Goal: Task Accomplishment & Management: Manage account settings

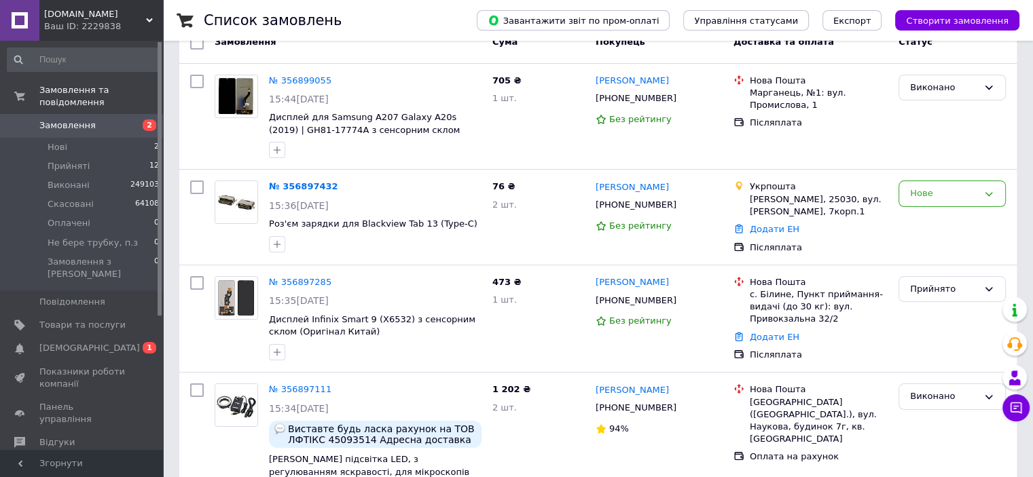
scroll to position [68, 0]
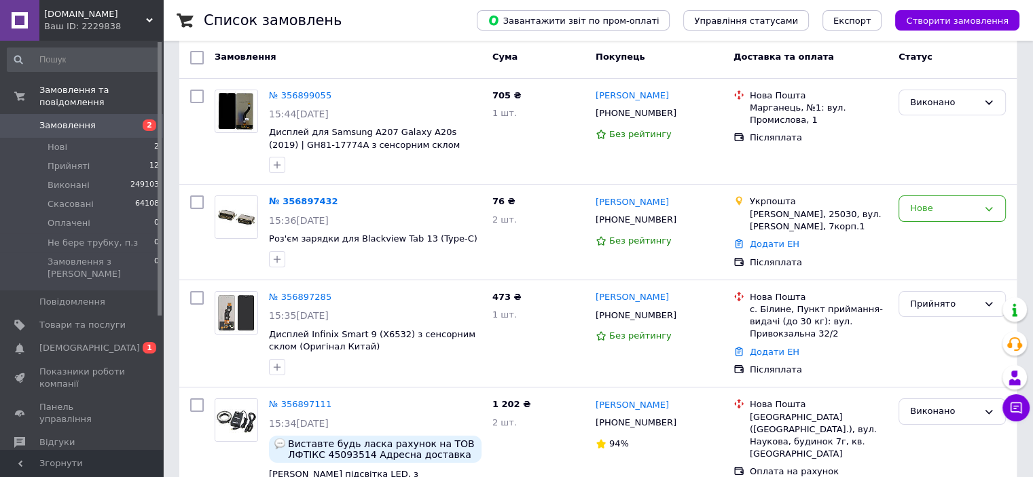
click at [80, 119] on span "Замовлення" at bounding box center [67, 125] width 56 height 12
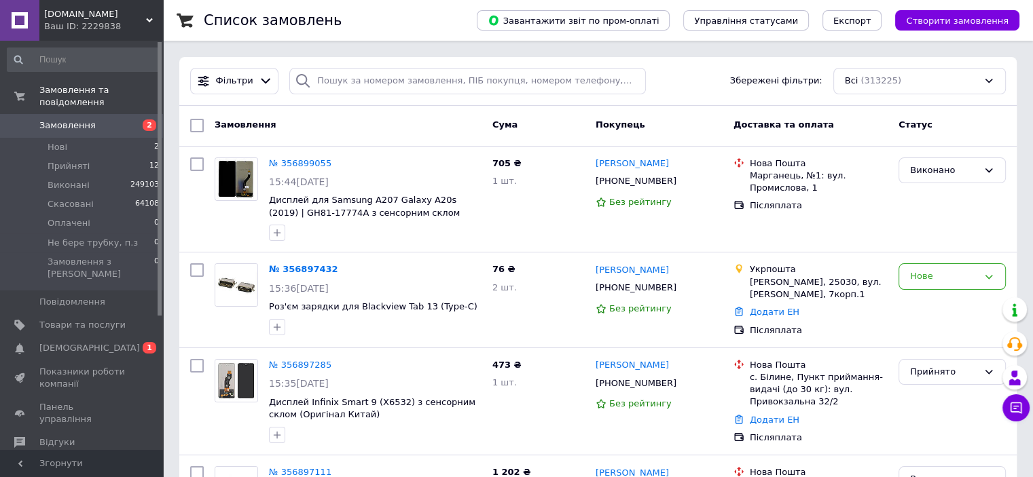
click at [77, 119] on span "Замовлення" at bounding box center [67, 125] width 56 height 12
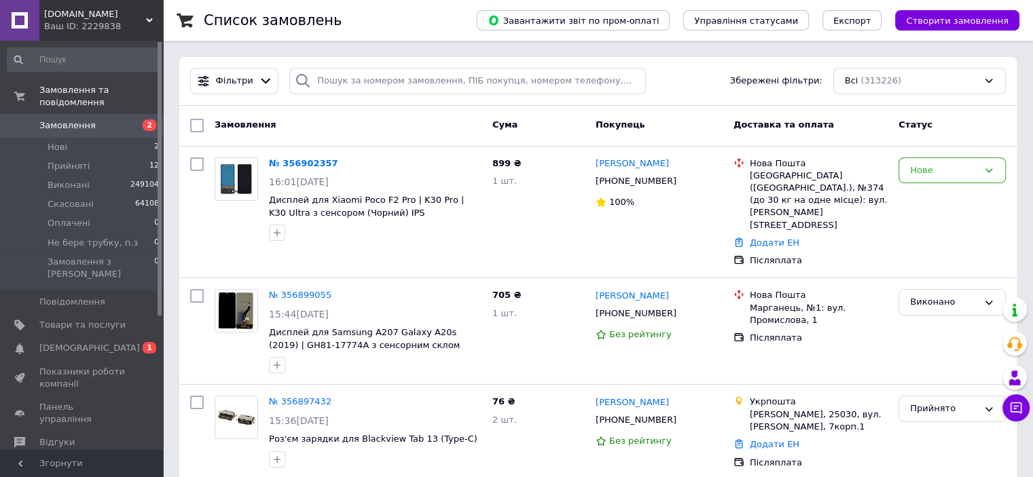
click at [71, 119] on span "Замовлення" at bounding box center [67, 125] width 56 height 12
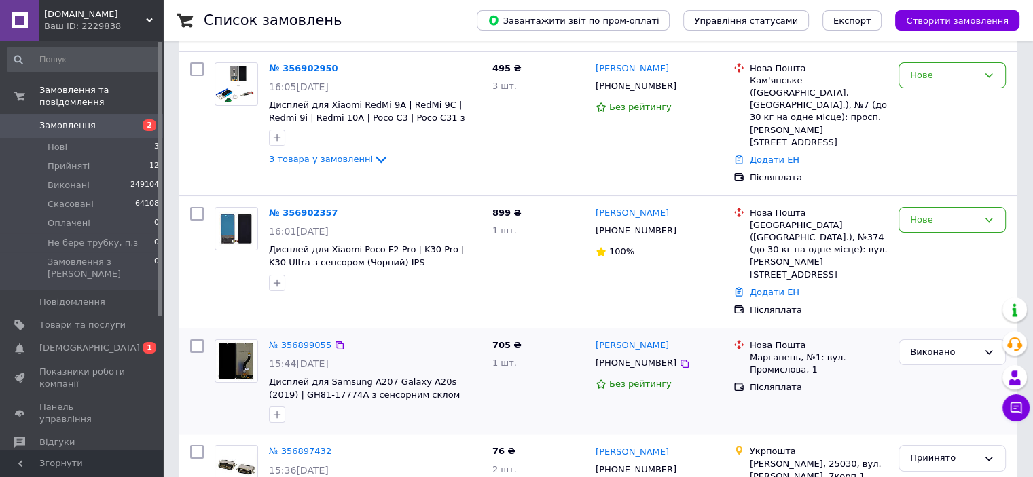
scroll to position [68, 0]
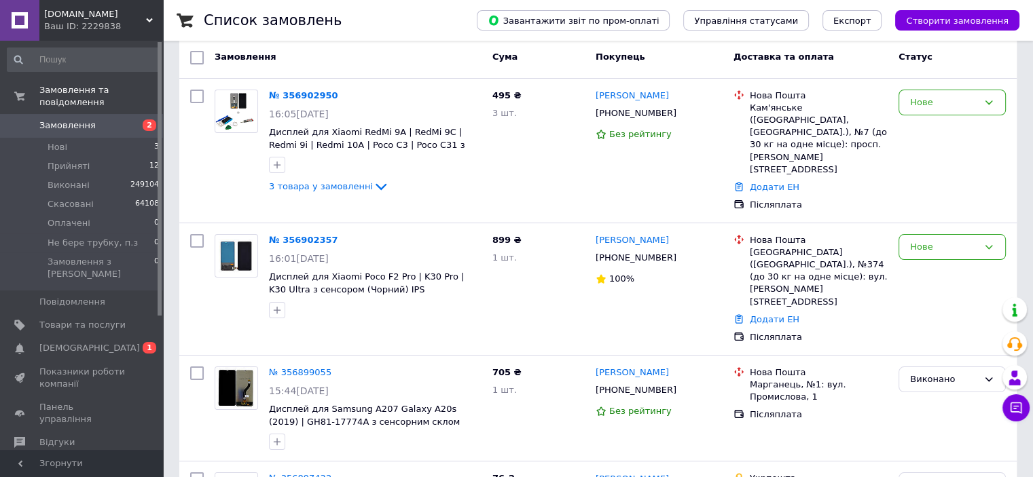
click at [79, 119] on span "Замовлення" at bounding box center [67, 125] width 56 height 12
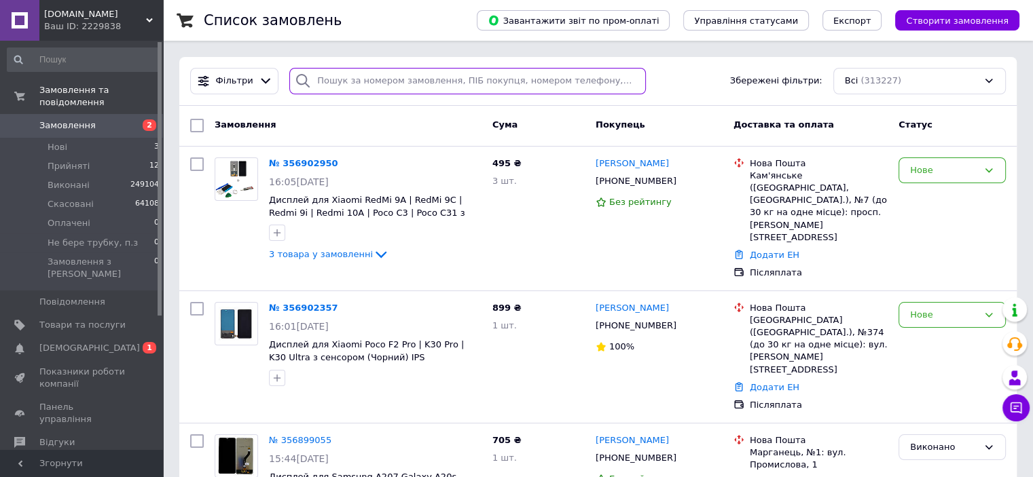
click at [337, 73] on input "search" at bounding box center [467, 81] width 356 height 26
paste input "0503044268"
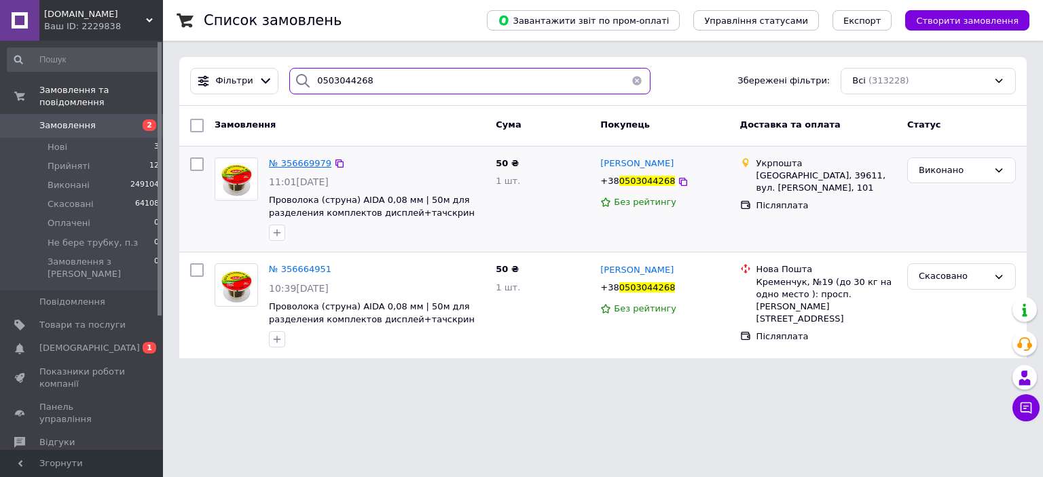
type input "0503044268"
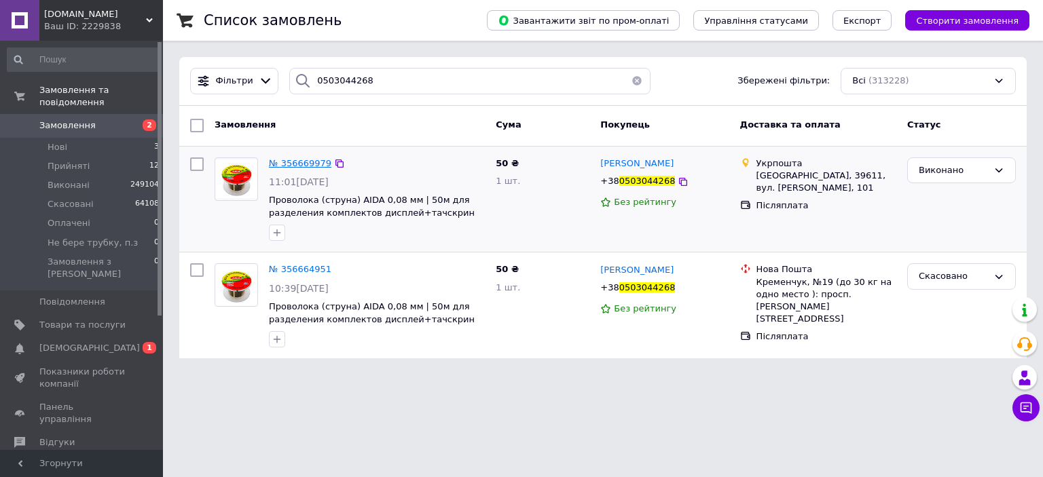
click at [294, 163] on span "№ 356669979" at bounding box center [300, 163] width 62 height 10
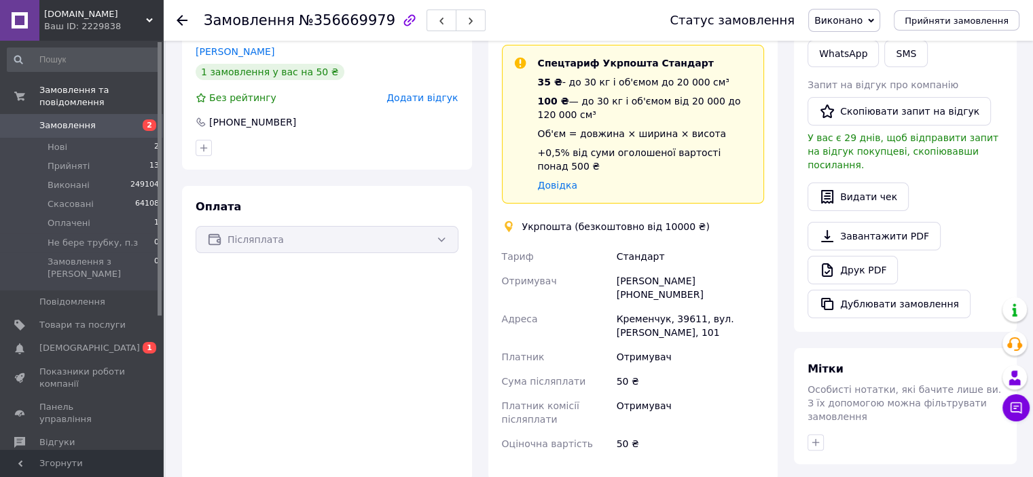
scroll to position [272, 0]
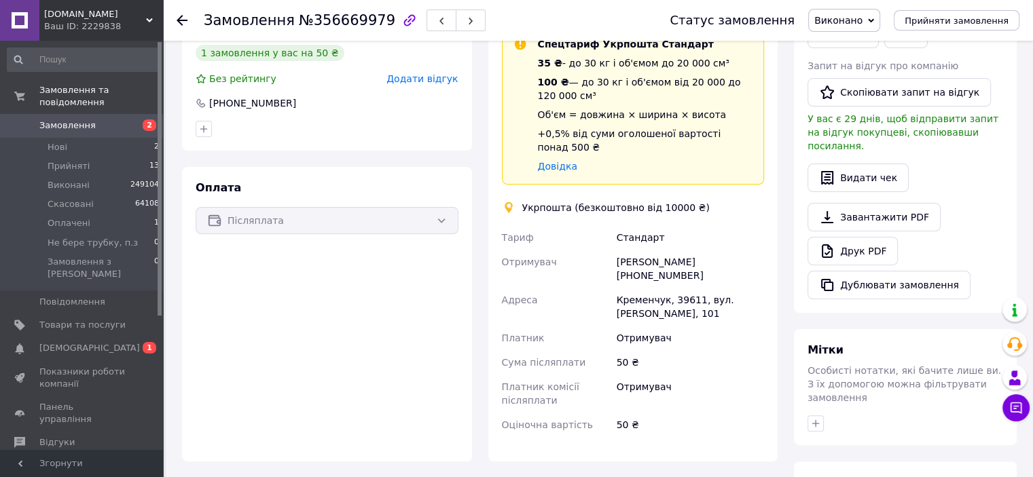
copy div "4268"
drag, startPoint x: 681, startPoint y: 265, endPoint x: 665, endPoint y: 268, distance: 16.0
click at [665, 268] on div "[PERSON_NAME] [PHONE_NUMBER]" at bounding box center [690, 269] width 153 height 38
click at [56, 119] on span "Замовлення" at bounding box center [67, 125] width 56 height 12
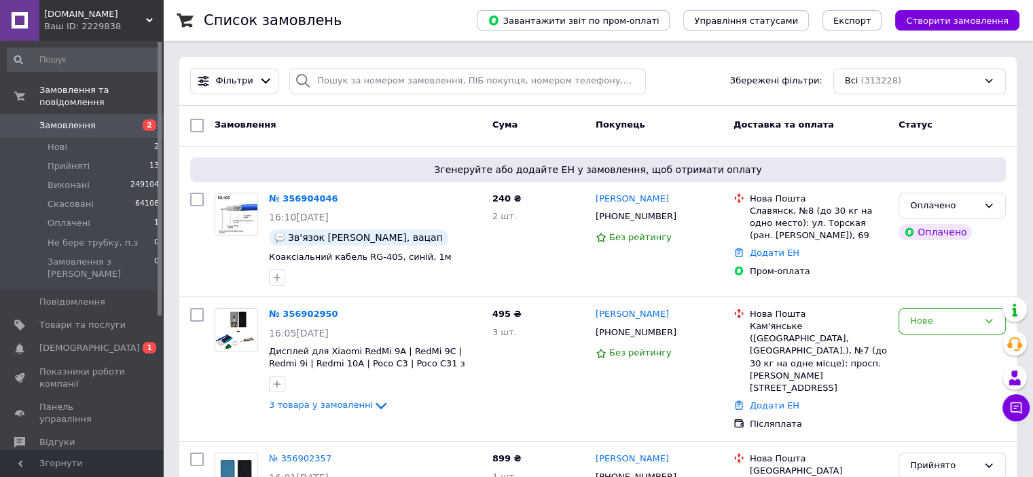
click at [50, 119] on span "Замовлення" at bounding box center [67, 125] width 56 height 12
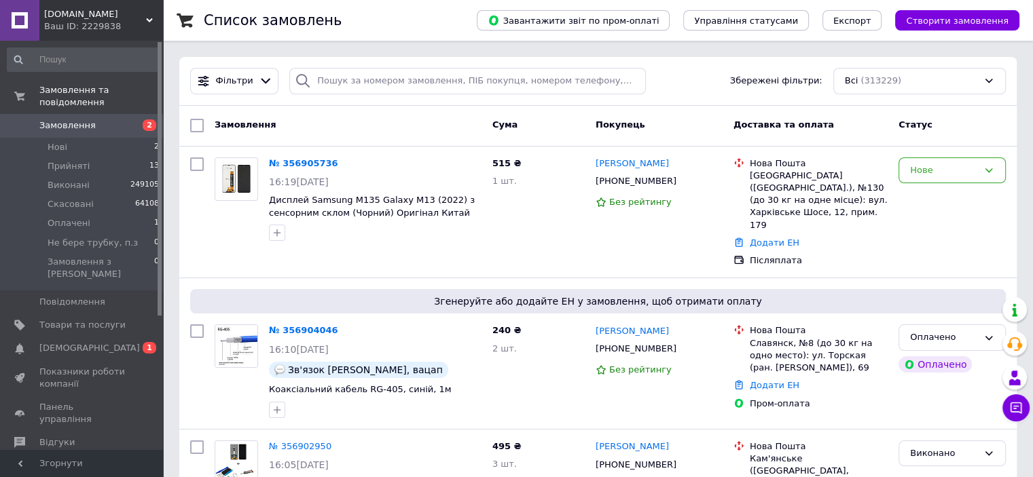
click at [73, 119] on span "Замовлення" at bounding box center [67, 125] width 56 height 12
click at [298, 165] on link "№ 356905736" at bounding box center [303, 163] width 69 height 10
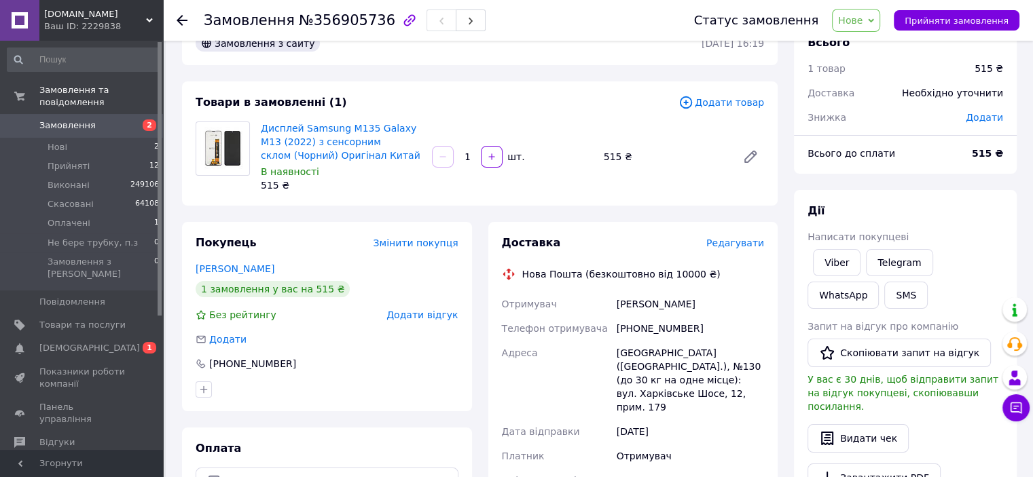
scroll to position [68, 0]
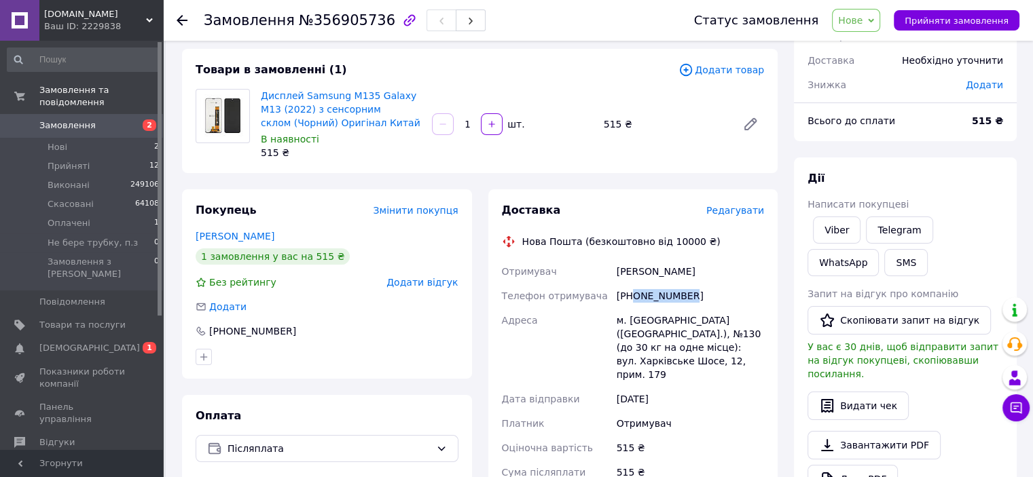
copy div "0933918904"
drag, startPoint x: 671, startPoint y: 301, endPoint x: 633, endPoint y: 301, distance: 38.0
click at [633, 301] on div "[PHONE_NUMBER]" at bounding box center [690, 296] width 153 height 24
drag, startPoint x: 419, startPoint y: 96, endPoint x: 343, endPoint y: 96, distance: 76.0
click at [343, 96] on div "Дисплей Samsung M135 Galaxy M13 (2022) з сенсорним склом (Чорний) Оригінал Кита…" at bounding box center [340, 124] width 171 height 76
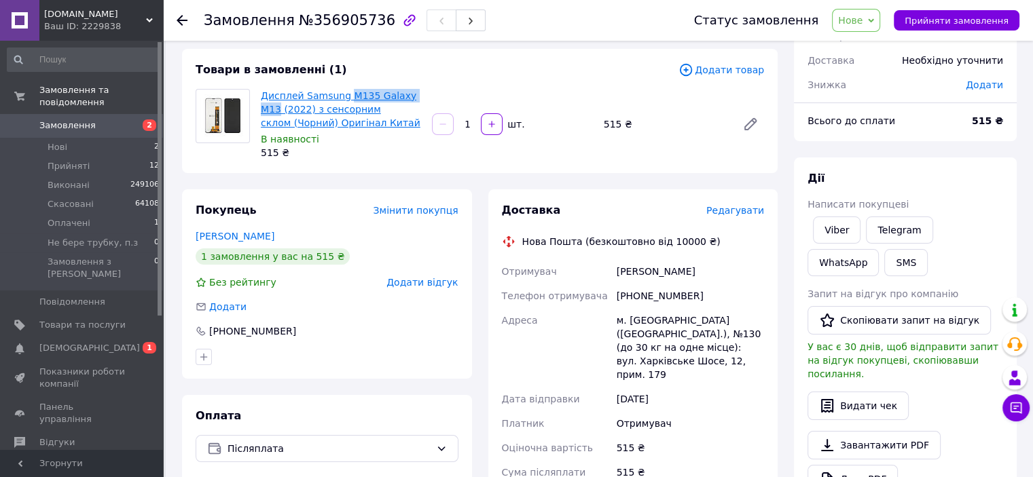
copy link "M135 Galaxy M13"
click at [862, 18] on span "Нове" at bounding box center [850, 20] width 24 height 11
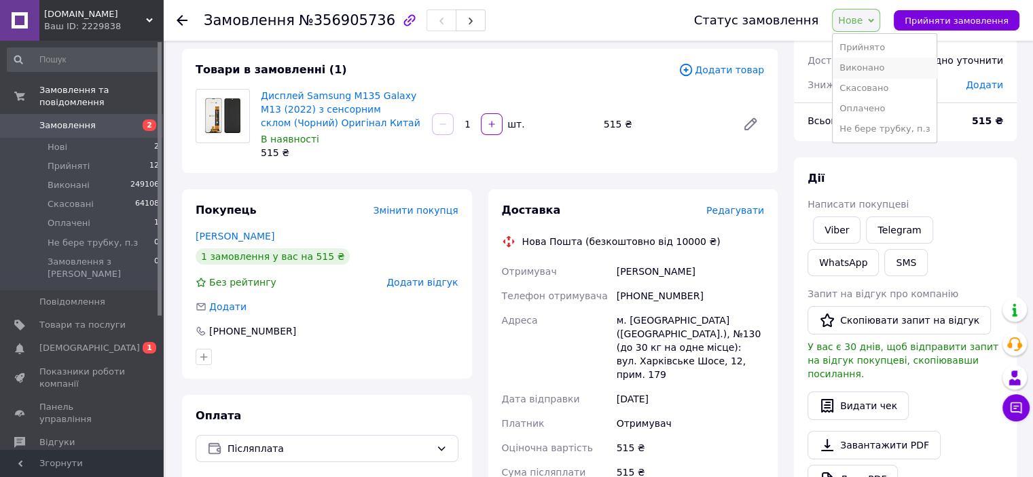
click at [872, 65] on li "Виконано" at bounding box center [884, 68] width 104 height 20
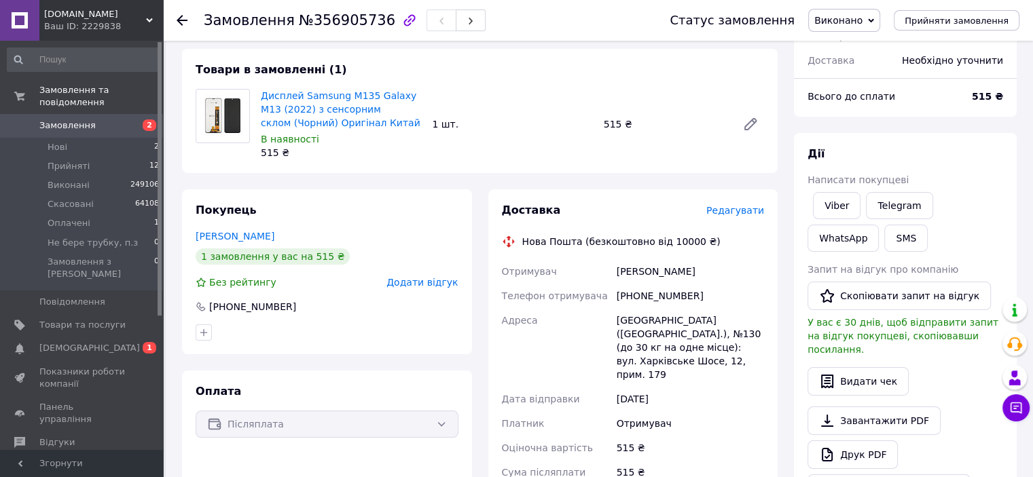
click at [632, 276] on div "[PERSON_NAME]" at bounding box center [690, 271] width 153 height 24
click at [631, 276] on div "[PERSON_NAME]" at bounding box center [690, 271] width 153 height 24
copy div "[PERSON_NAME]"
drag, startPoint x: 682, startPoint y: 295, endPoint x: 633, endPoint y: 295, distance: 49.6
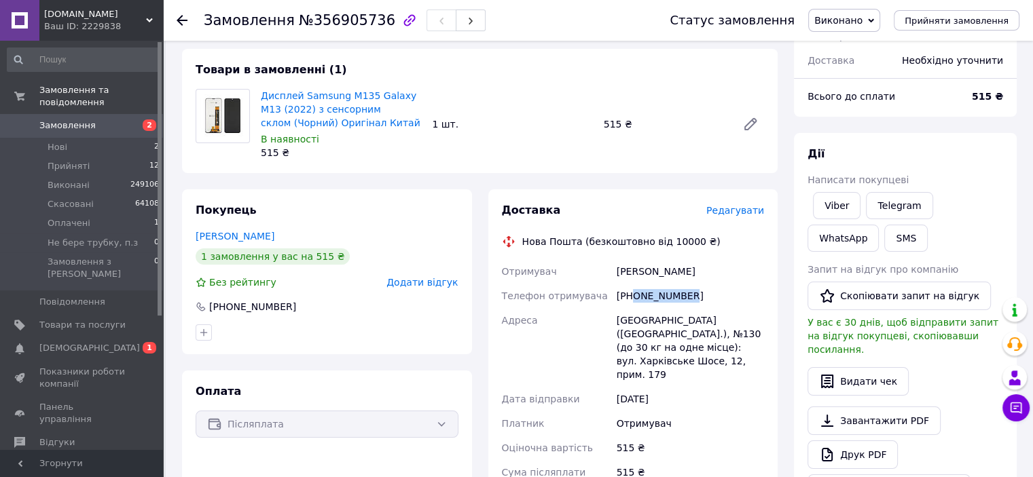
click at [633, 295] on div "[PHONE_NUMBER]" at bounding box center [690, 296] width 153 height 24
copy div "0933918904"
click at [623, 323] on div "[GEOGRAPHIC_DATA] ([GEOGRAPHIC_DATA].), №130 (до 30 кг на одне місце): вул. Хар…" at bounding box center [690, 347] width 153 height 79
copy div "[GEOGRAPHIC_DATA]"
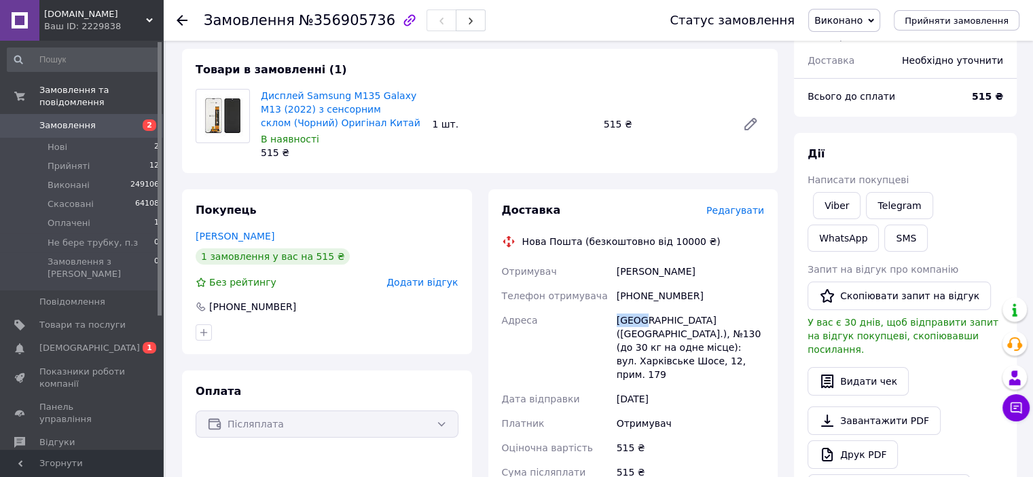
click at [75, 119] on span "Замовлення" at bounding box center [67, 125] width 56 height 12
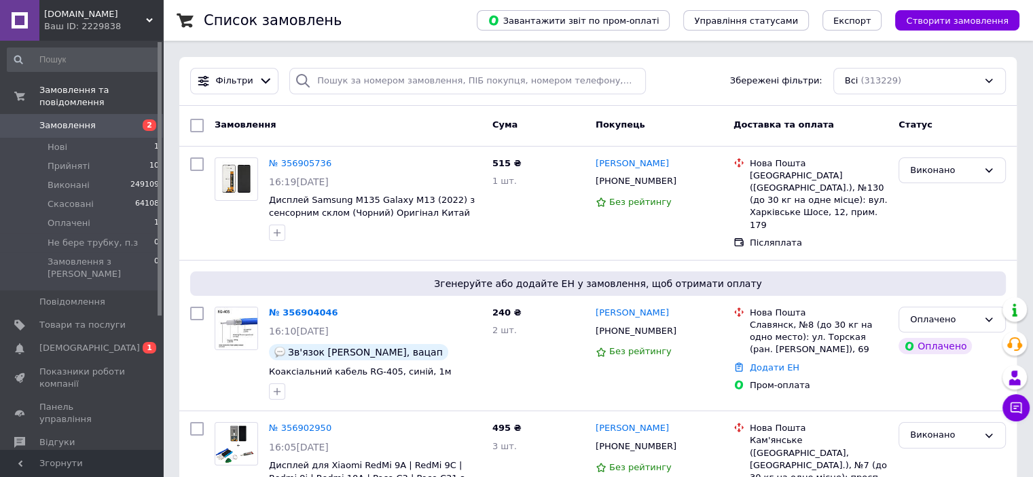
click at [50, 119] on span "Замовлення" at bounding box center [67, 125] width 56 height 12
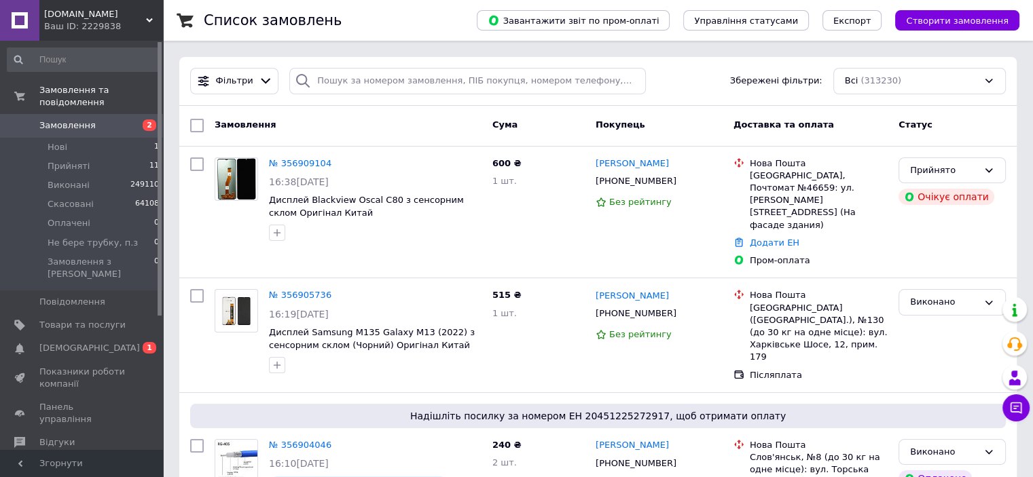
click at [75, 122] on link "Замовлення 2" at bounding box center [83, 125] width 167 height 23
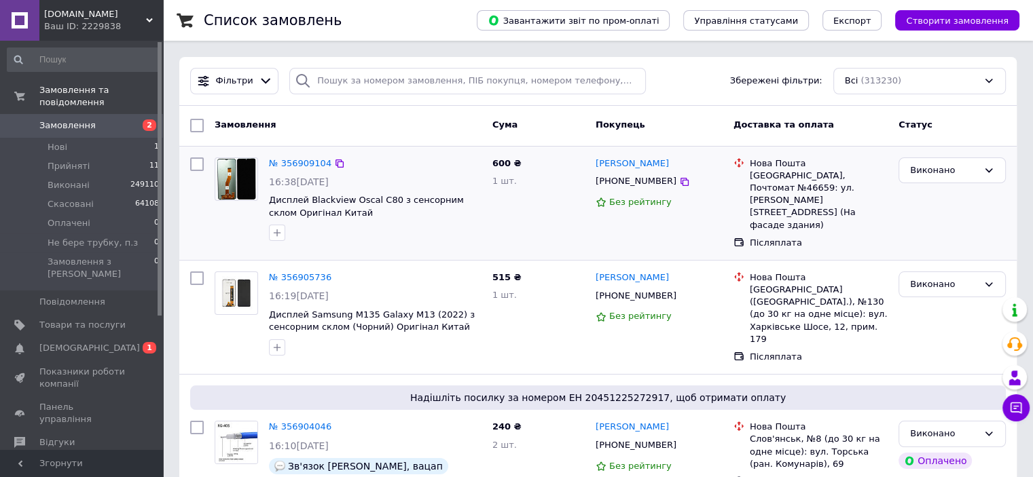
click at [952, 241] on div "Виконано" at bounding box center [952, 203] width 118 height 103
click at [71, 119] on span "Замовлення" at bounding box center [67, 125] width 56 height 12
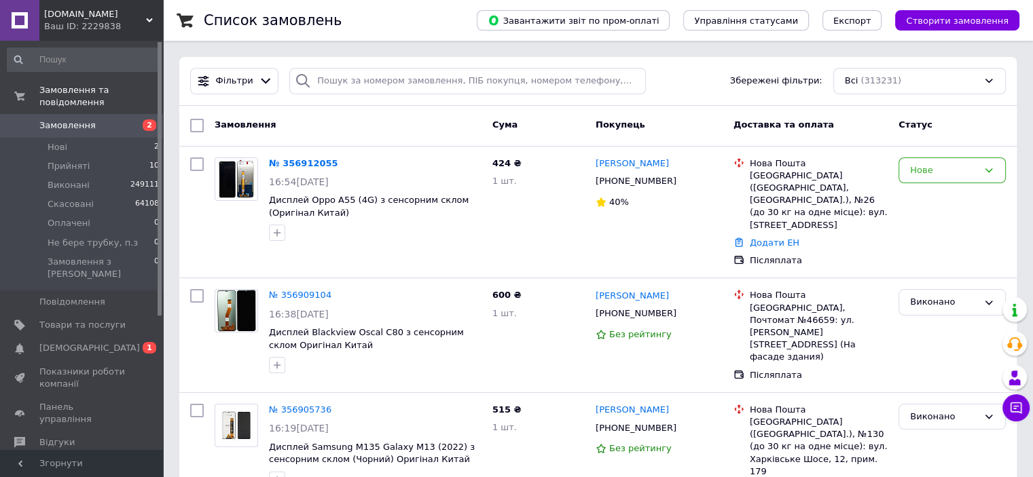
click at [84, 119] on span "Замовлення" at bounding box center [67, 125] width 56 height 12
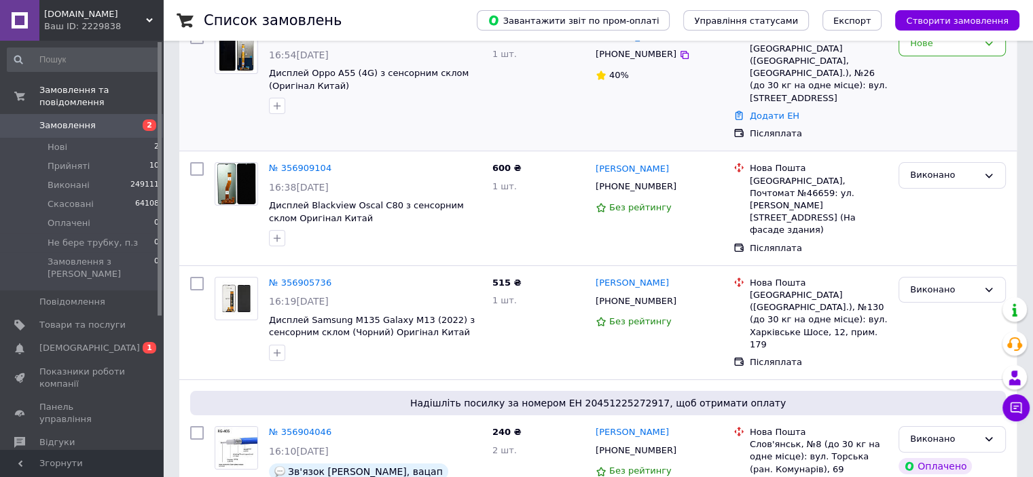
scroll to position [136, 0]
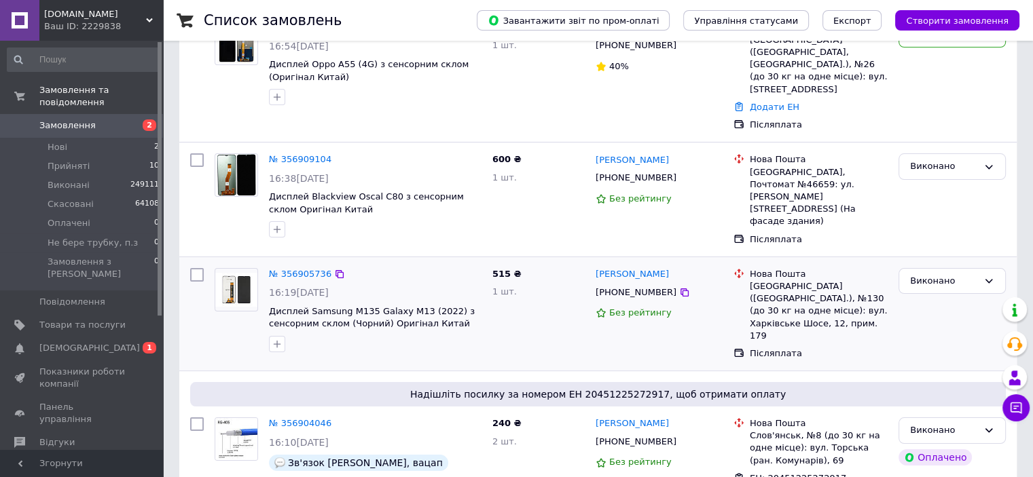
click at [490, 291] on div "515 ₴ 1 шт." at bounding box center [538, 314] width 103 height 103
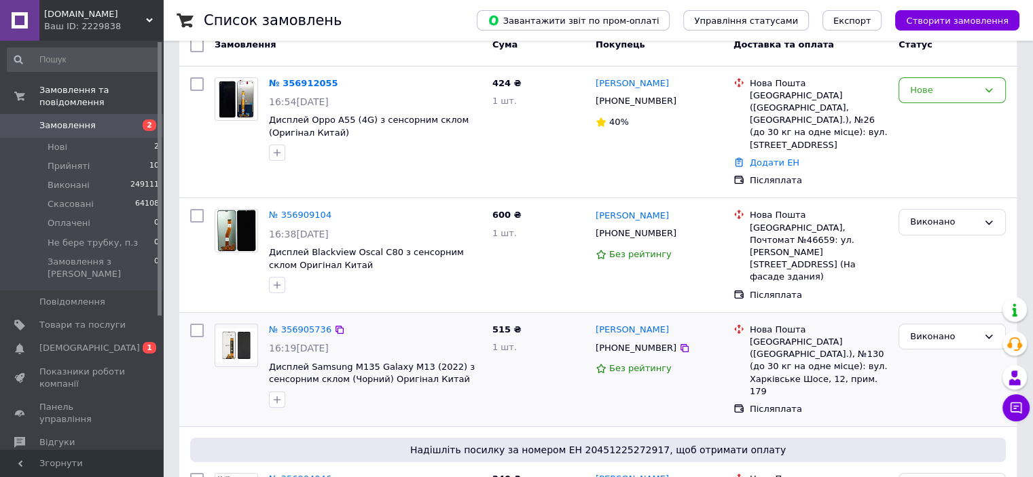
scroll to position [0, 0]
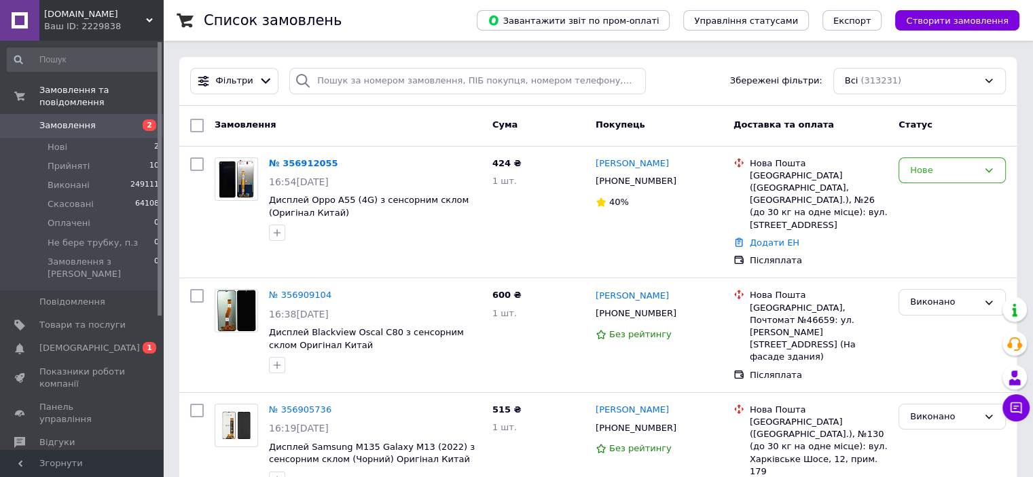
click at [72, 114] on link "Замовлення 2" at bounding box center [83, 125] width 167 height 23
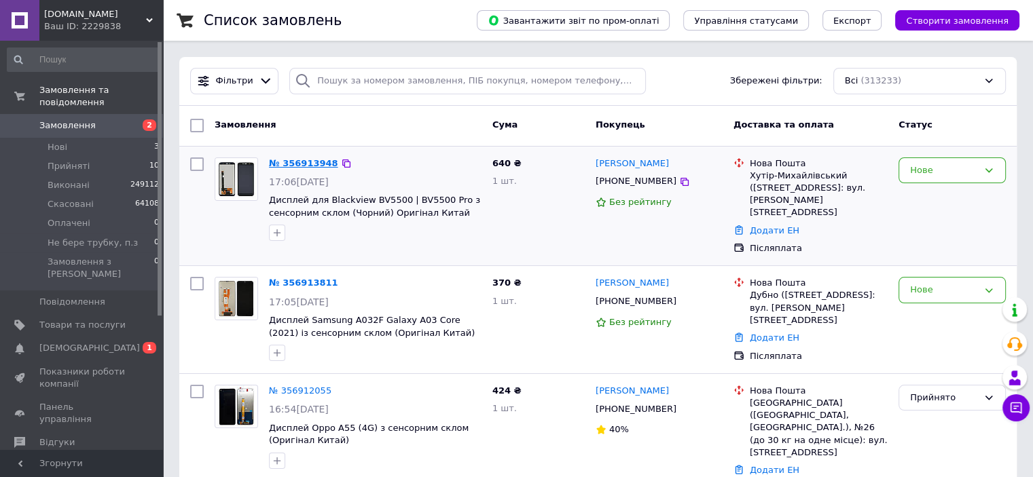
click at [297, 162] on link "№ 356913948" at bounding box center [303, 163] width 69 height 10
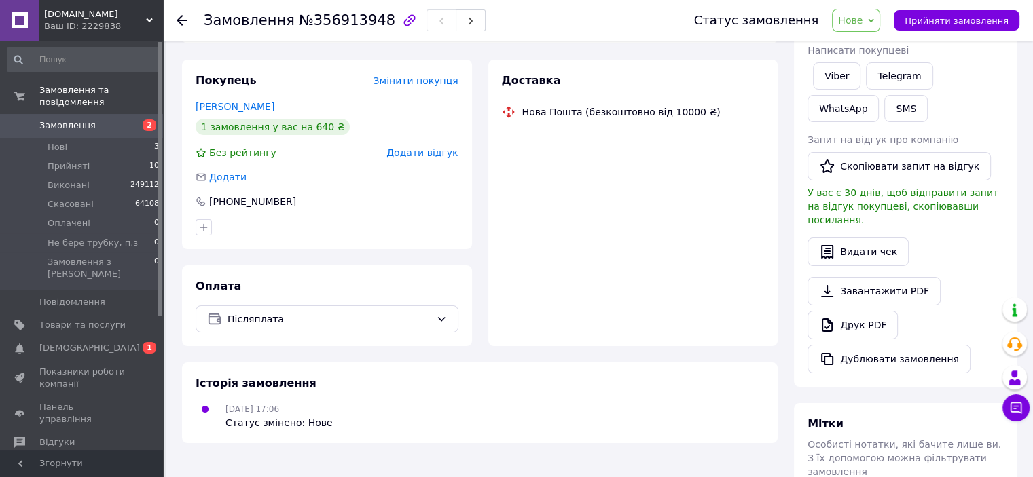
scroll to position [204, 0]
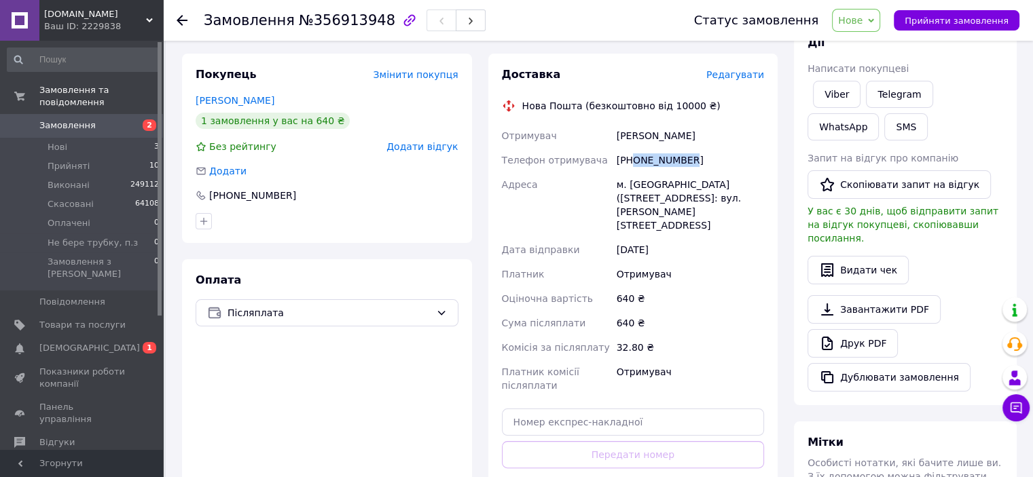
copy div "0971035804"
drag, startPoint x: 684, startPoint y: 162, endPoint x: 633, endPoint y: 165, distance: 51.0
click at [633, 165] on div "[PHONE_NUMBER]" at bounding box center [690, 160] width 153 height 24
click at [307, 212] on div at bounding box center [327, 221] width 268 height 22
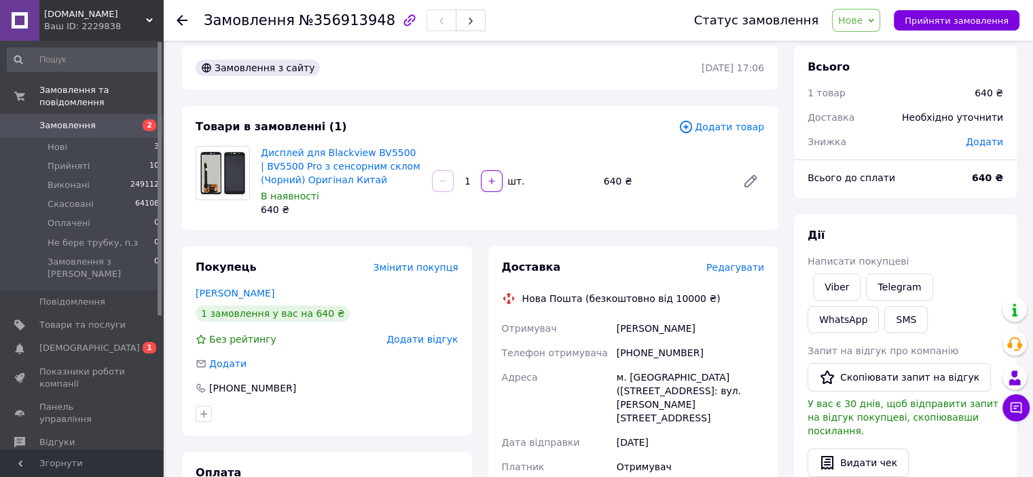
scroll to position [0, 0]
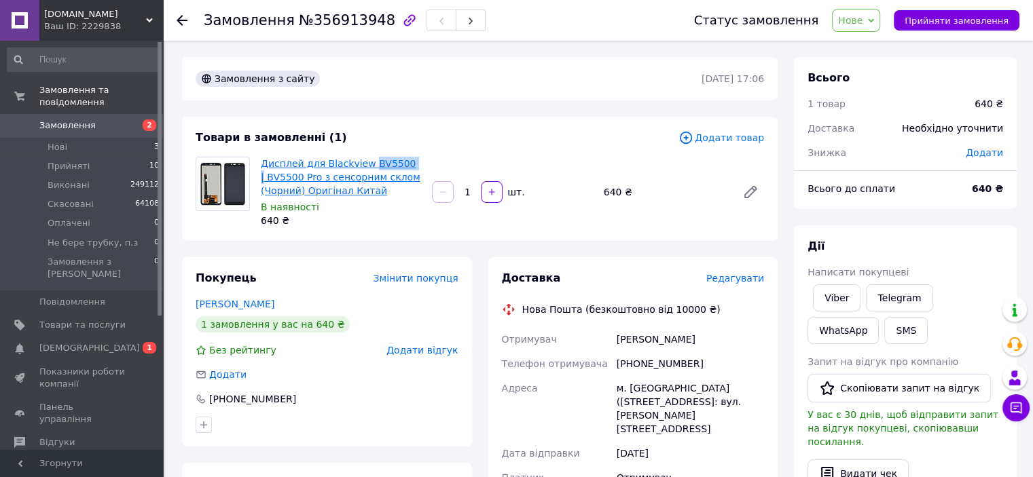
copy link "BV5500 |"
drag, startPoint x: 406, startPoint y: 164, endPoint x: 362, endPoint y: 159, distance: 44.5
click at [362, 159] on span "Дисплей для Blackview BV5500 | BV5500 Pro з сенсорним склом (Чорний) Оригінал К…" at bounding box center [341, 177] width 160 height 41
click at [862, 25] on span "Нове" at bounding box center [850, 20] width 24 height 11
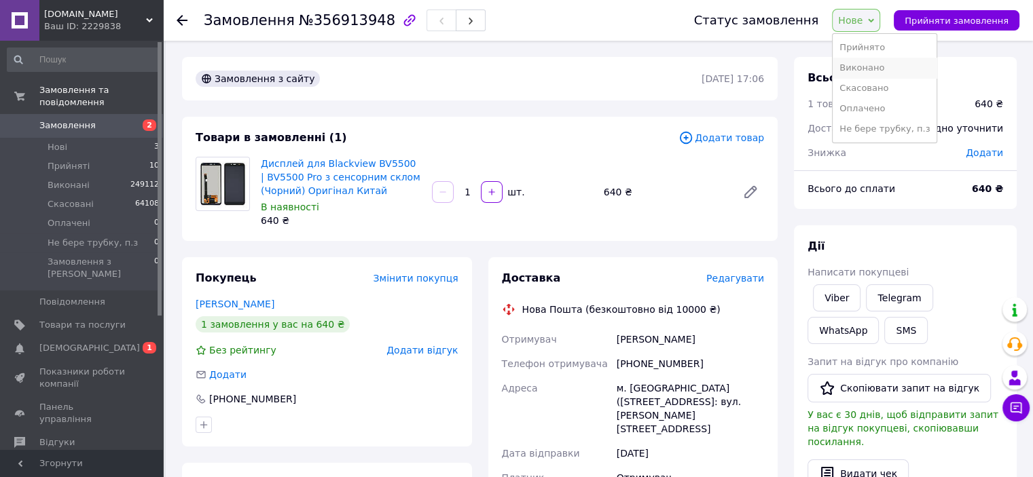
click at [877, 69] on li "Виконано" at bounding box center [884, 68] width 104 height 20
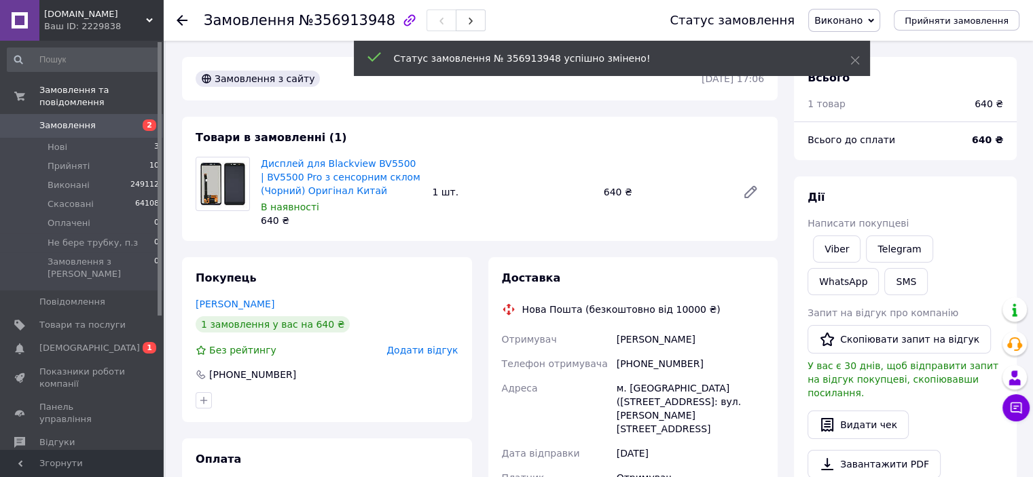
click at [630, 335] on div "[PERSON_NAME]" at bounding box center [690, 339] width 153 height 24
copy div "[PERSON_NAME]"
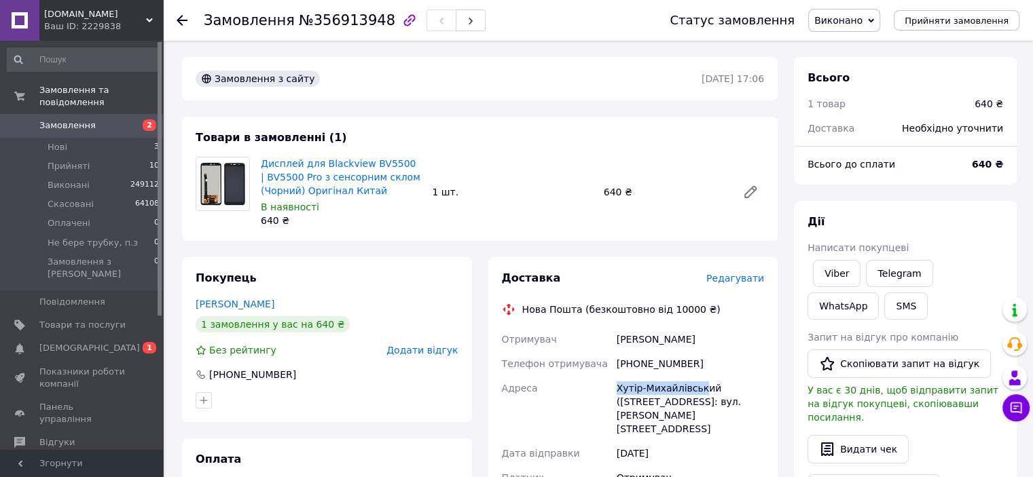
copy div "[PERSON_NAME]-[GEOGRAPHIC_DATA]"
drag, startPoint x: 695, startPoint y: 388, endPoint x: 604, endPoint y: 382, distance: 91.2
click at [604, 382] on div "Отримувач [PERSON_NAME] отримувача [PHONE_NUMBER] [PERSON_NAME]-Михайлівський (…" at bounding box center [633, 464] width 268 height 274
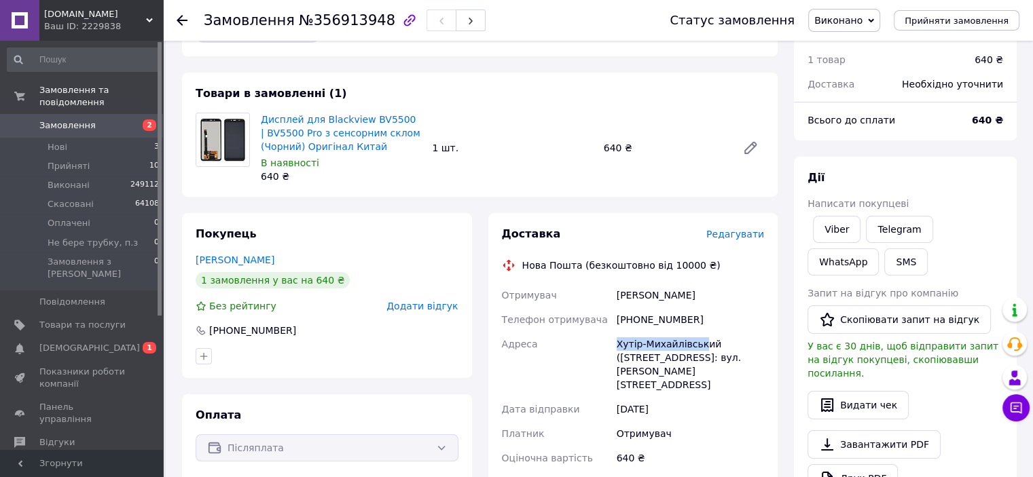
scroll to position [68, 0]
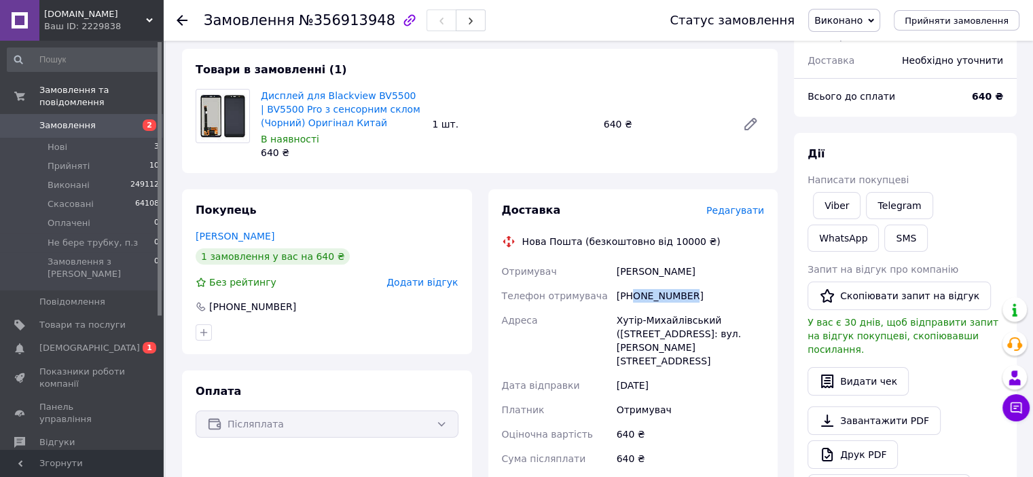
drag, startPoint x: 691, startPoint y: 295, endPoint x: 633, endPoint y: 296, distance: 58.4
click at [633, 296] on div "[PHONE_NUMBER]" at bounding box center [690, 296] width 153 height 24
drag, startPoint x: 640, startPoint y: 271, endPoint x: 614, endPoint y: 274, distance: 25.9
click at [614, 274] on div "[PERSON_NAME]" at bounding box center [690, 271] width 153 height 24
drag, startPoint x: 701, startPoint y: 320, endPoint x: 600, endPoint y: 315, distance: 101.3
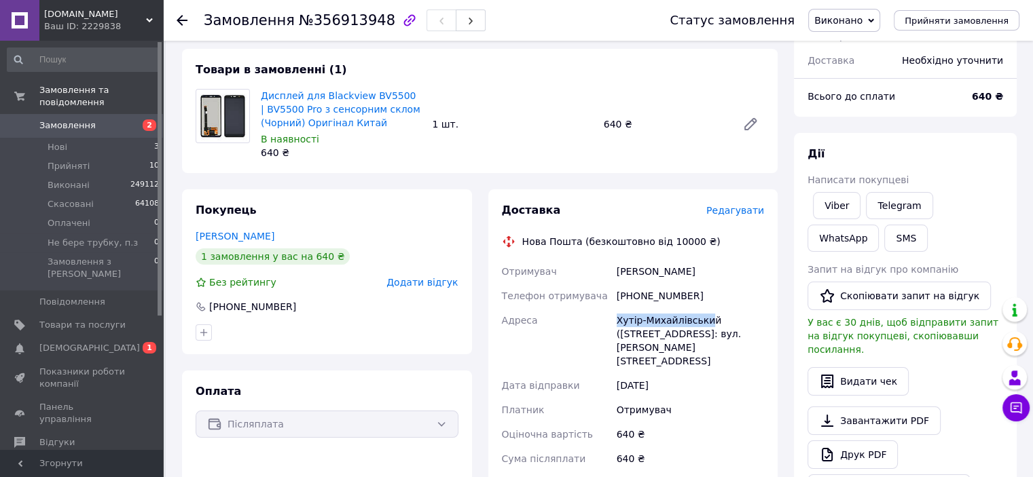
click at [600, 315] on div "Отримувач [PERSON_NAME] отримувача [PHONE_NUMBER] [PERSON_NAME]-Михайлівський (…" at bounding box center [633, 396] width 268 height 274
click at [76, 120] on link "Замовлення 2" at bounding box center [83, 125] width 167 height 23
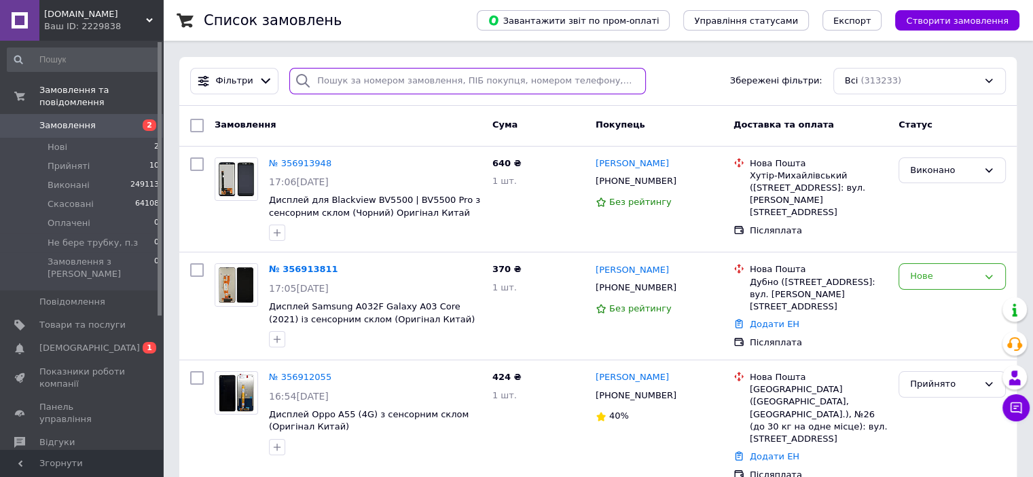
click at [348, 87] on input "search" at bounding box center [467, 81] width 356 height 26
paste input "0971035804"
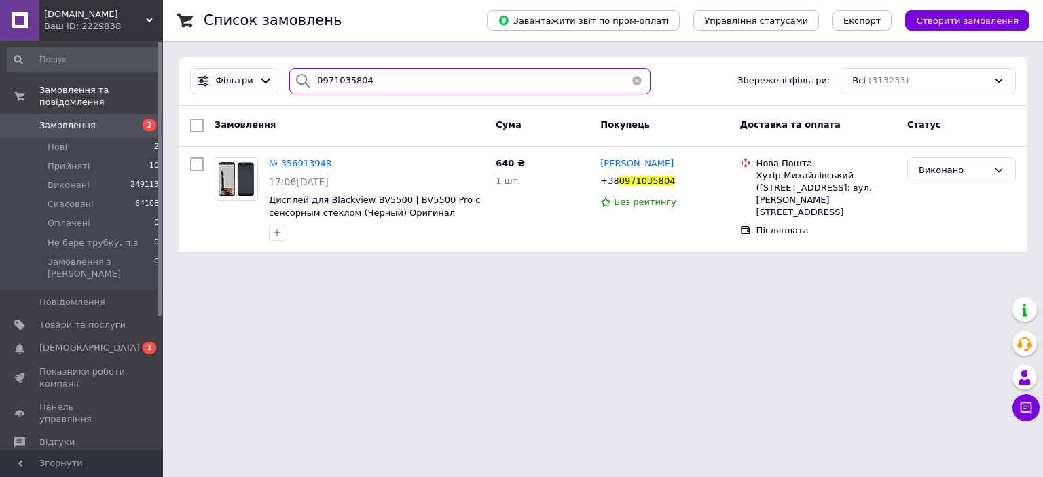
type input "0971035804"
drag, startPoint x: 374, startPoint y: 79, endPoint x: 185, endPoint y: 62, distance: 190.3
click at [185, 62] on div "Фільтри 0971035804 Збережені фільтри: Всі (313233)" at bounding box center [602, 81] width 847 height 49
paste input "987942922"
type input "987942922"
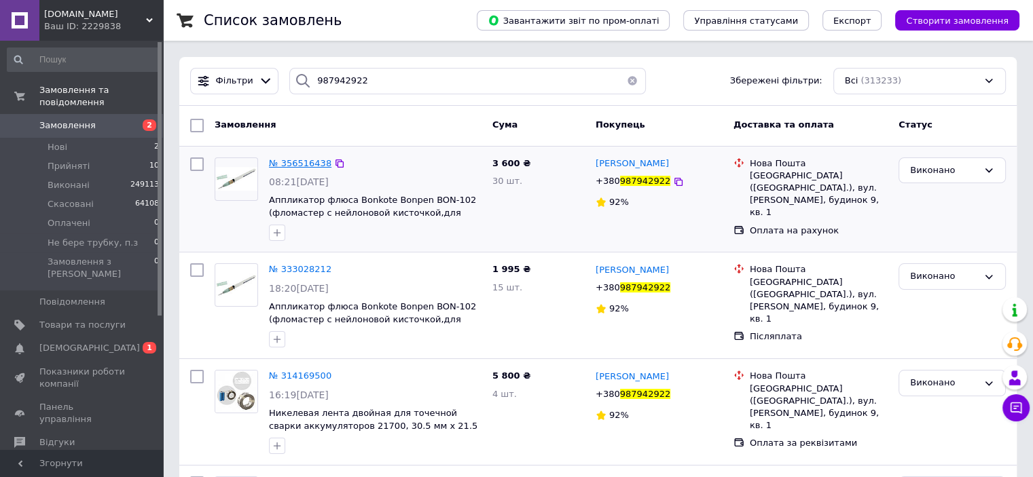
click at [297, 161] on span "№ 356516438" at bounding box center [300, 163] width 62 height 10
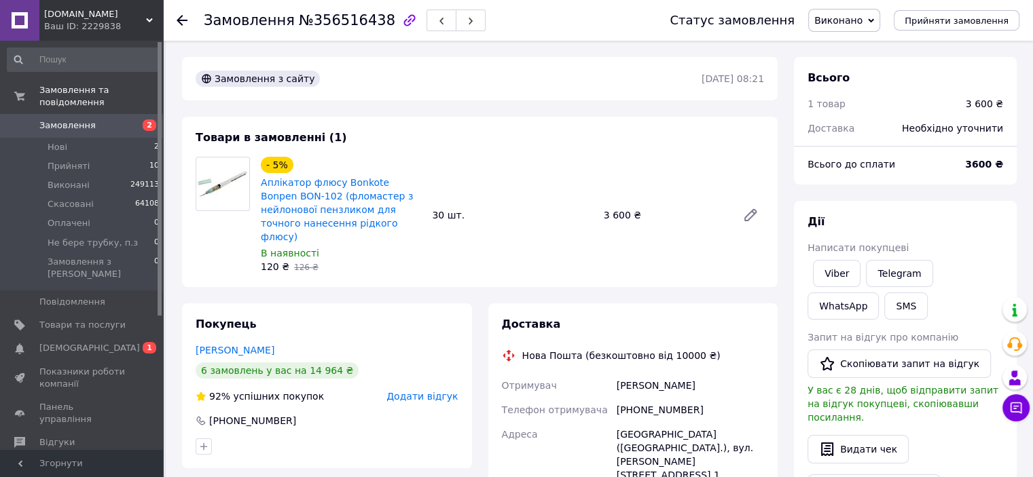
click at [57, 119] on link "Замовлення 2" at bounding box center [83, 125] width 167 height 23
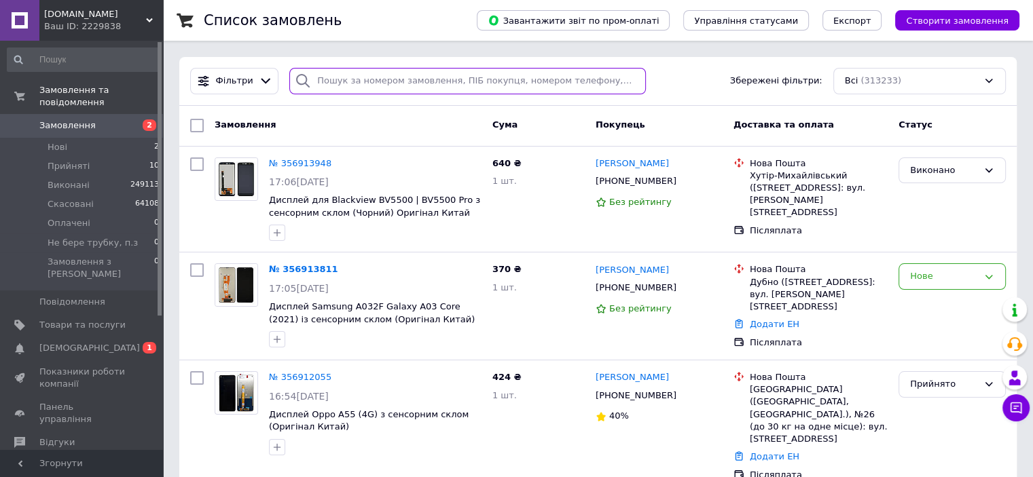
click at [325, 88] on input "search" at bounding box center [467, 81] width 356 height 26
paste input "0999035442"
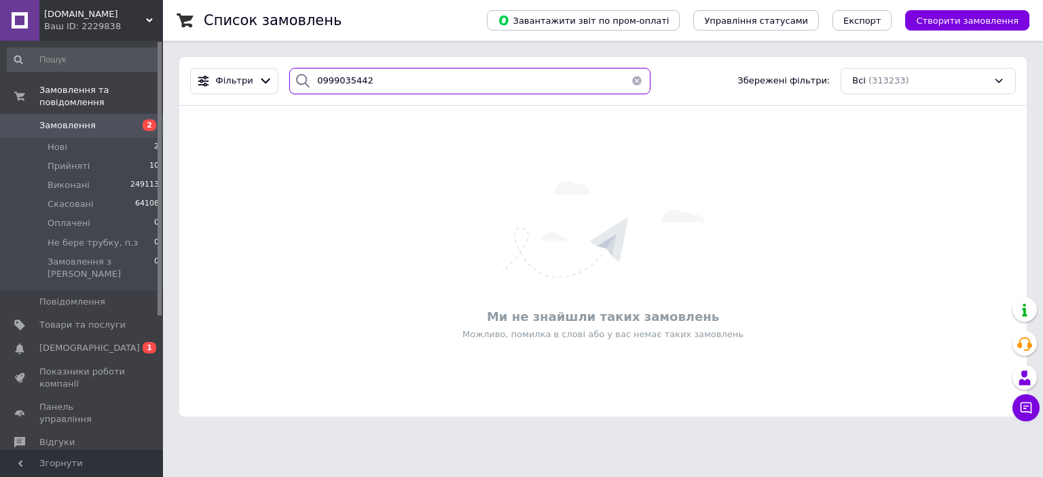
type input "0999035442"
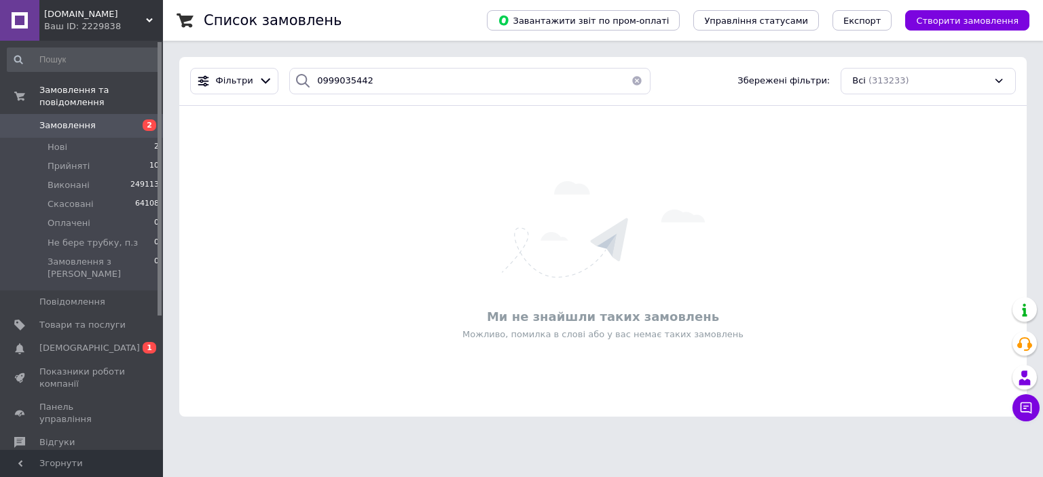
click at [67, 119] on span "Замовлення" at bounding box center [67, 125] width 56 height 12
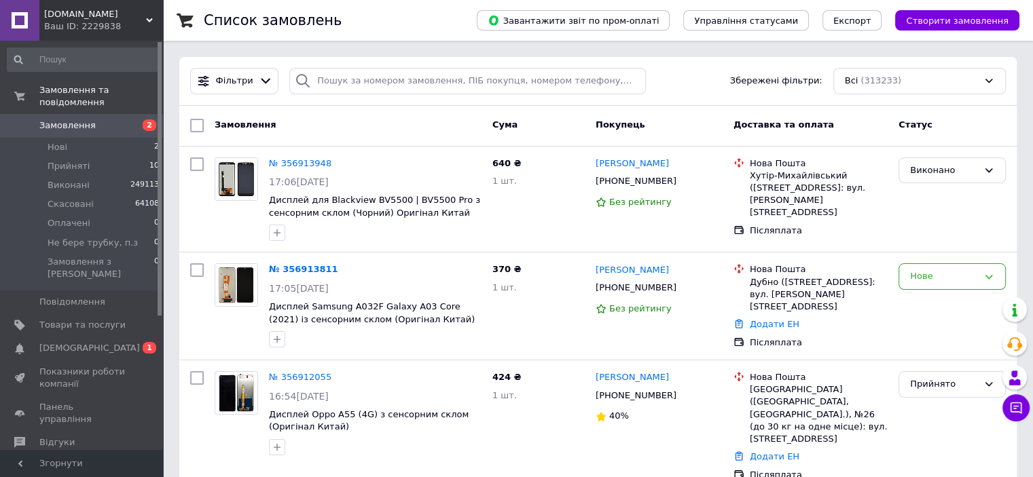
click at [42, 119] on span "Замовлення" at bounding box center [67, 125] width 56 height 12
drag, startPoint x: 106, startPoint y: 122, endPoint x: 117, endPoint y: 102, distance: 22.5
click at [106, 122] on link "Замовлення 2" at bounding box center [83, 125] width 167 height 23
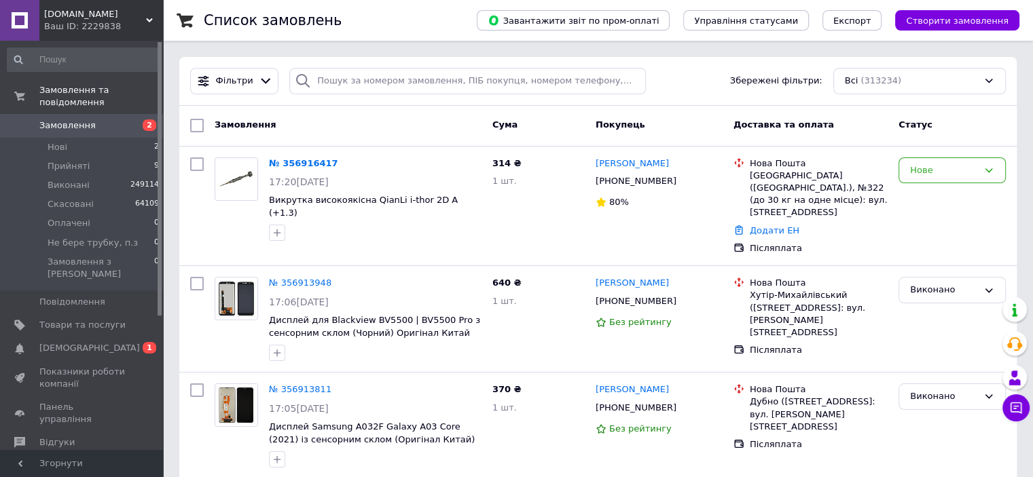
click at [90, 119] on span "Замовлення" at bounding box center [82, 125] width 86 height 12
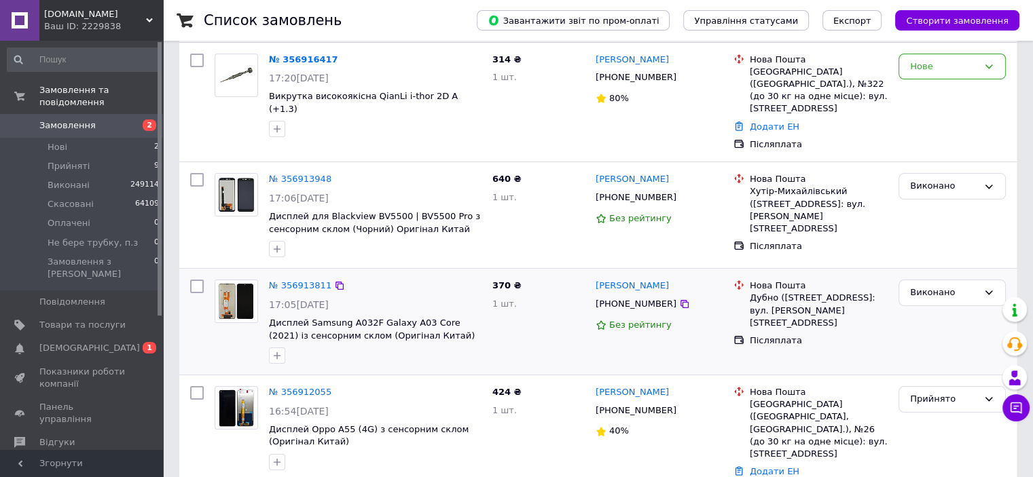
scroll to position [136, 0]
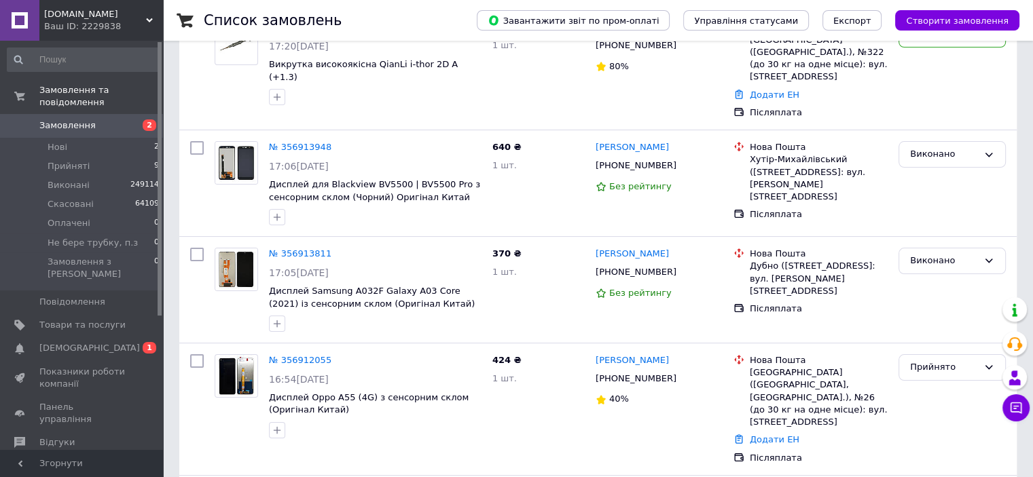
click at [62, 119] on span "Замовлення" at bounding box center [67, 125] width 56 height 12
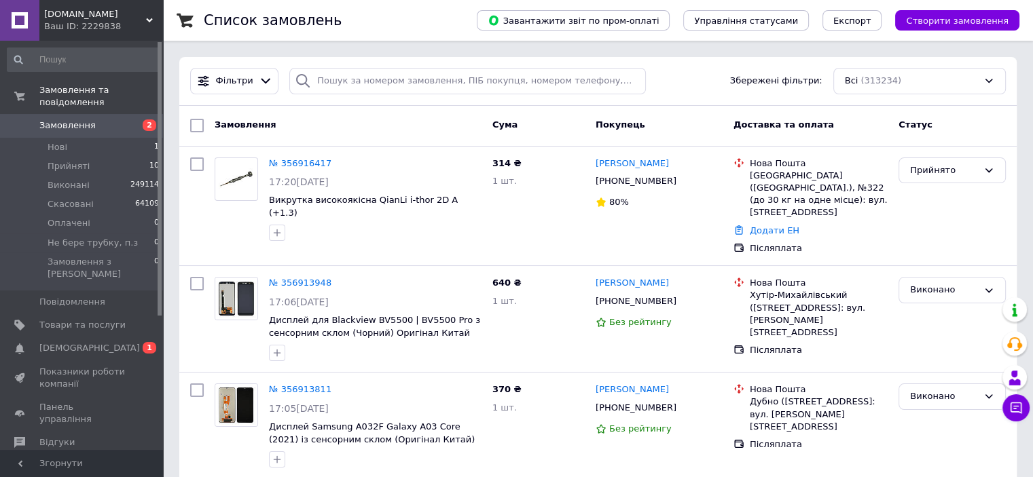
click at [71, 119] on span "Замовлення" at bounding box center [67, 125] width 56 height 12
click at [77, 119] on span "Замовлення" at bounding box center [67, 125] width 56 height 12
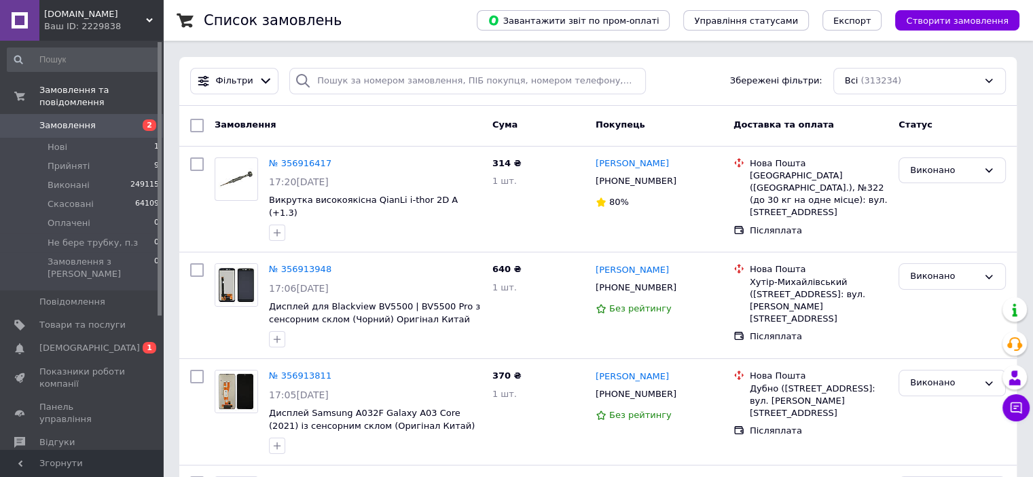
click at [76, 119] on span "Замовлення" at bounding box center [67, 125] width 56 height 12
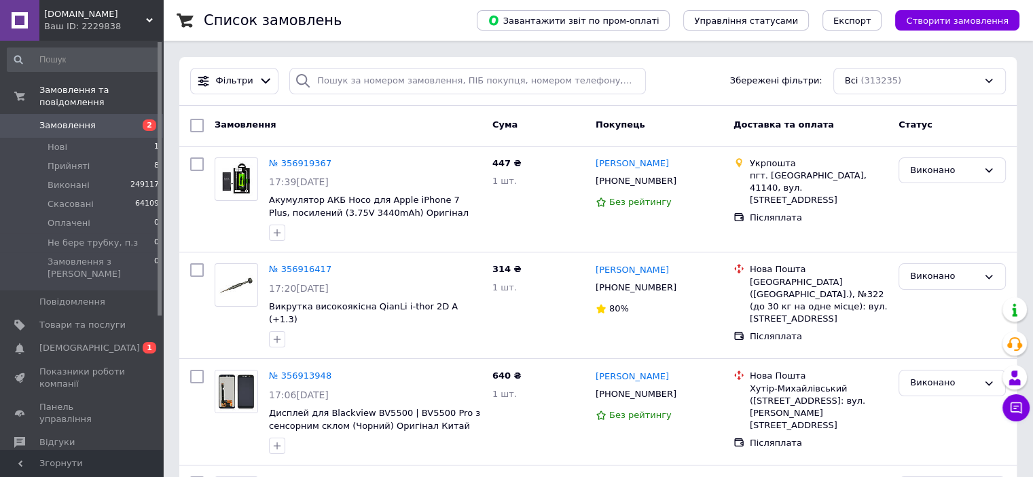
click at [89, 119] on span "Замовлення" at bounding box center [82, 125] width 86 height 12
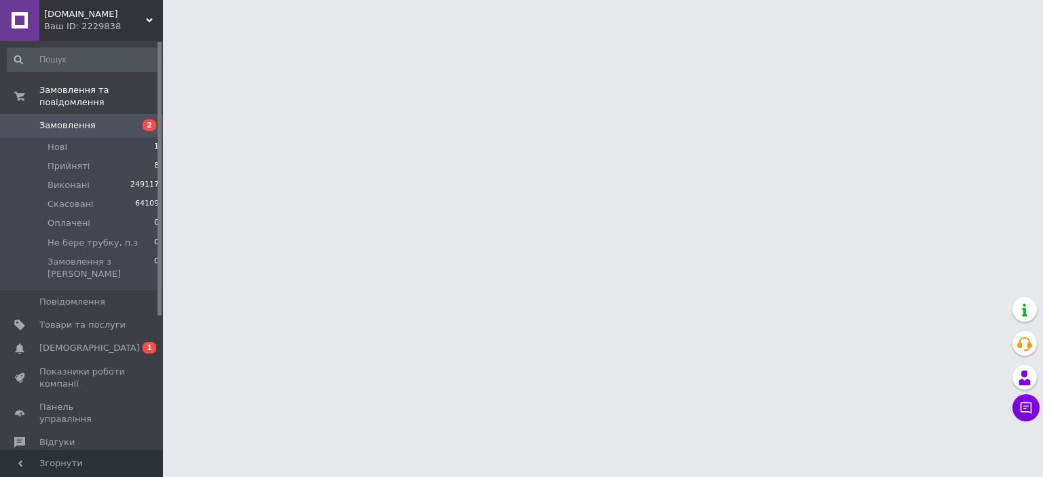
click at [50, 119] on span "Замовлення" at bounding box center [67, 125] width 56 height 12
click at [84, 119] on span "Замовлення" at bounding box center [67, 125] width 56 height 12
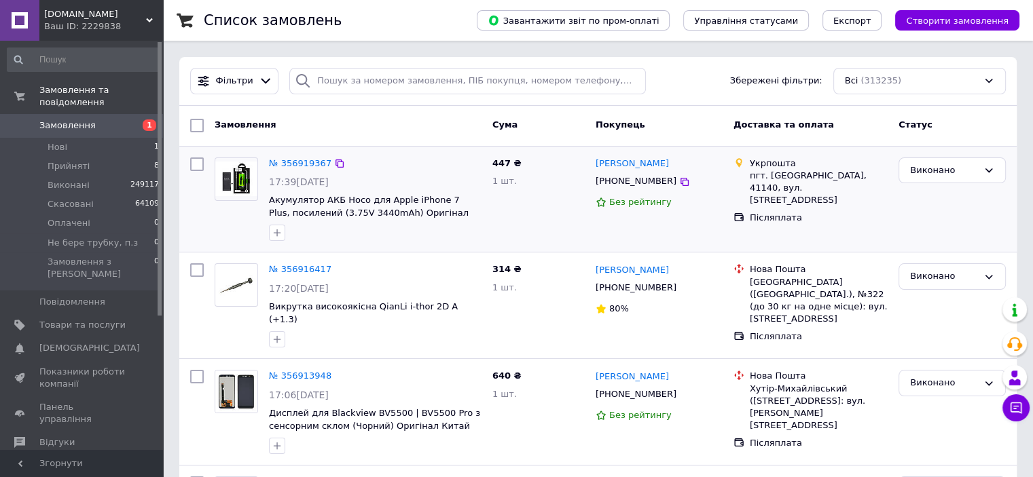
click at [942, 227] on div "Виконано" at bounding box center [952, 199] width 118 height 95
